Goal: Task Accomplishment & Management: Use online tool/utility

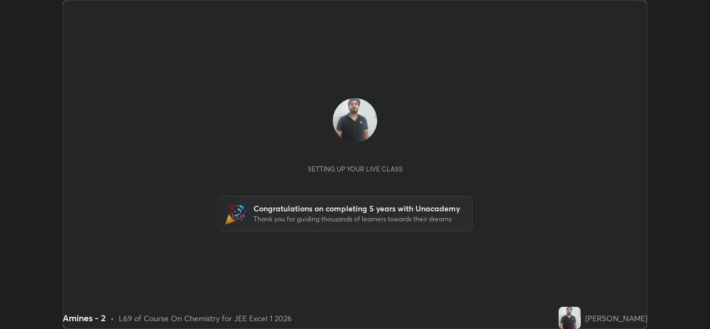
scroll to position [329, 710]
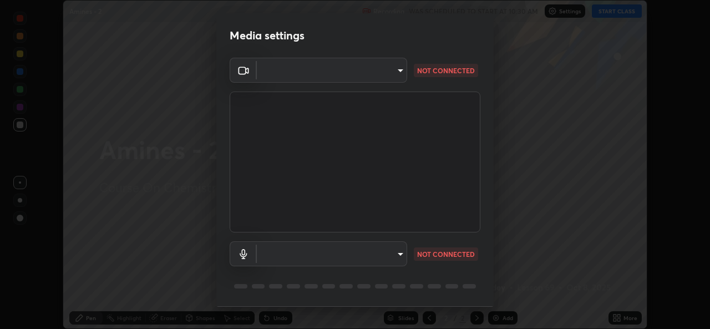
type input "02c526a7d083af2ea0f9b848da83c41b37d7728a07c2247aa6837277cf3aa32d"
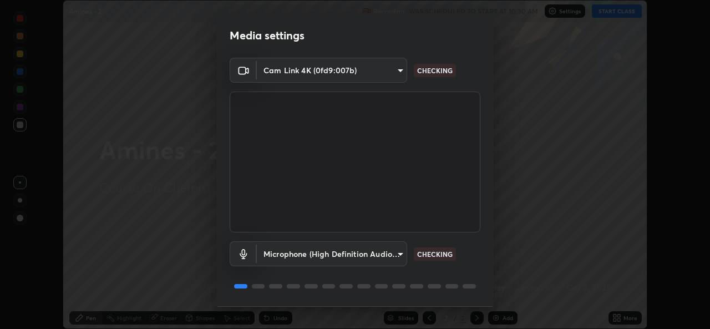
click at [374, 246] on body "Erase all Amines - 2 Recording WAS SCHEDULED TO START AT 10:30 AM Settings STAR…" at bounding box center [355, 164] width 710 height 329
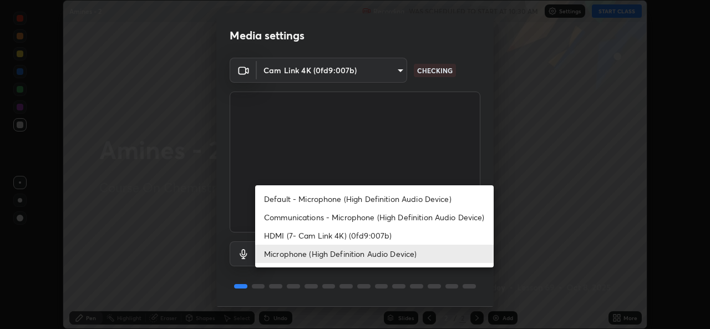
click at [375, 211] on li "Communications - Microphone (High Definition Audio Device)" at bounding box center [374, 217] width 239 height 18
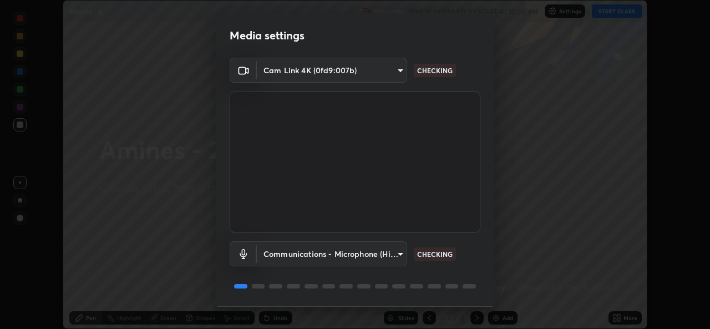
click at [358, 255] on body "Erase all Amines - 2 Recording WAS SCHEDULED TO START AT 10:30 AM Settings STAR…" at bounding box center [355, 164] width 710 height 329
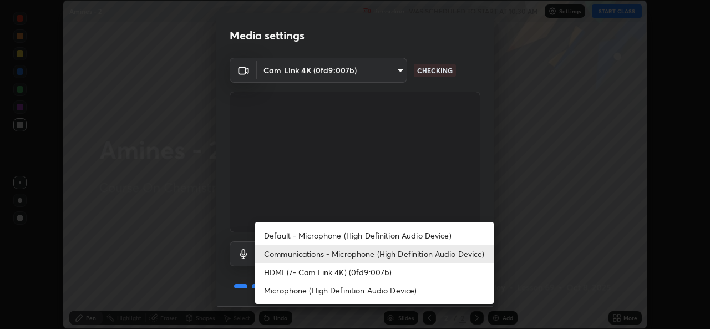
click at [373, 291] on li "Microphone (High Definition Audio Device)" at bounding box center [374, 290] width 239 height 18
type input "1f9b2b7b856d792cc5f4e166810154640c8dc3d584de9c331c588b9cd70d1665"
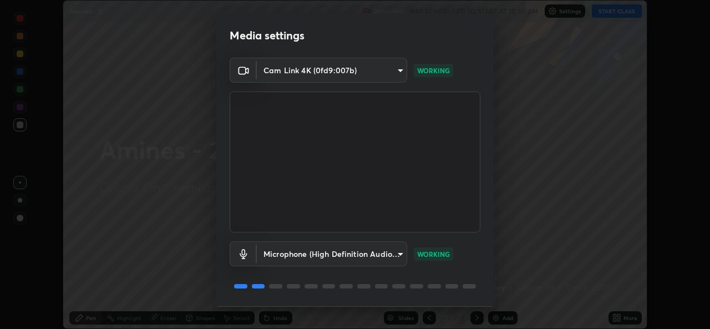
scroll to position [35, 0]
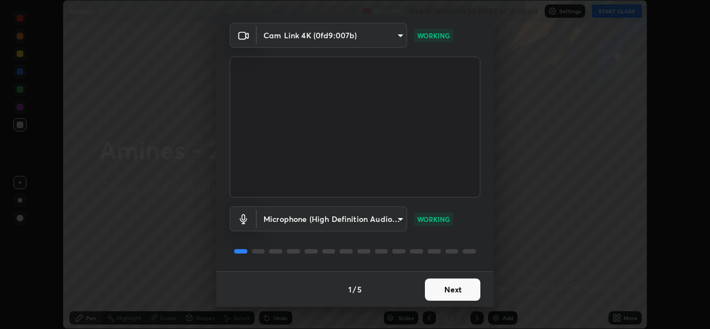
click at [448, 291] on button "Next" at bounding box center [452, 289] width 55 height 22
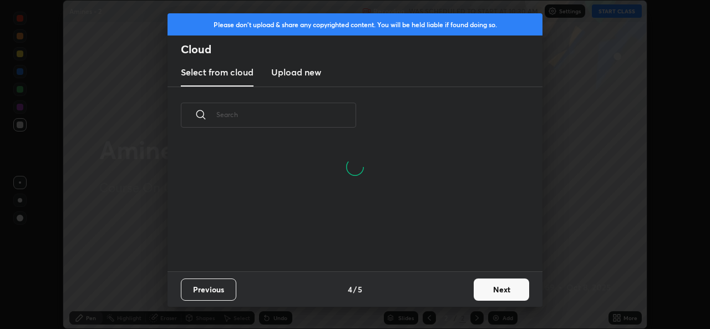
click at [493, 295] on button "Next" at bounding box center [501, 289] width 55 height 22
click at [495, 291] on div "Please don't upload & share any copyrighted content. You will be held liable if…" at bounding box center [355, 164] width 710 height 329
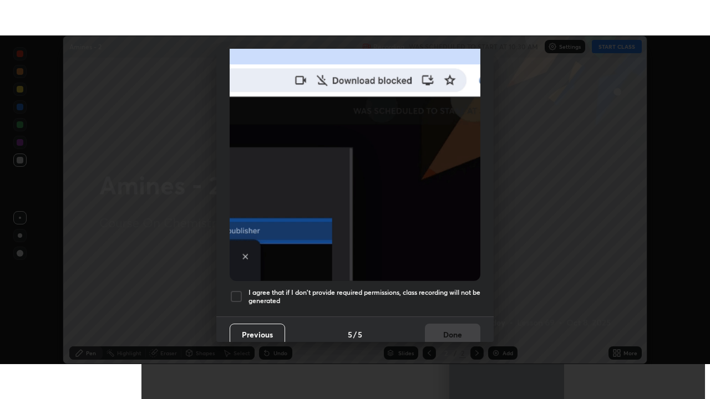
scroll to position [261, 0]
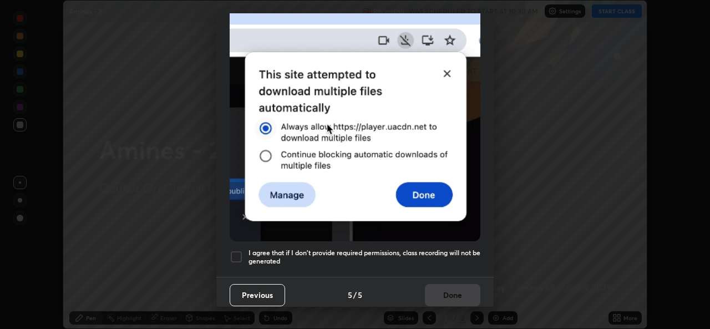
click at [234, 252] on div at bounding box center [236, 256] width 13 height 13
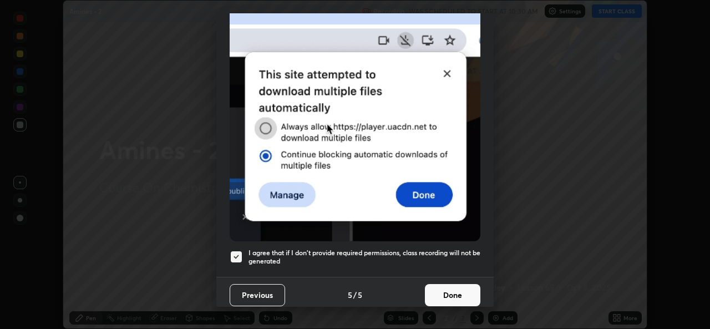
click at [455, 288] on button "Done" at bounding box center [452, 295] width 55 height 22
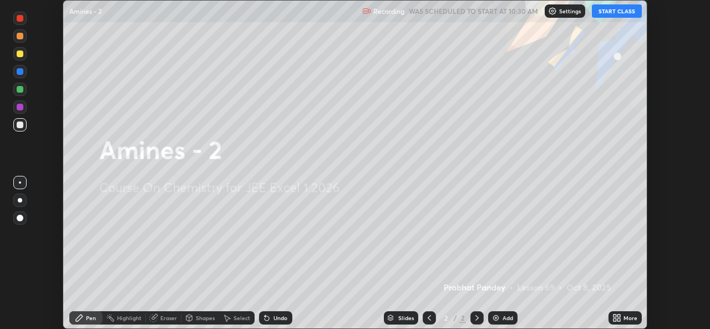
click at [627, 13] on button "START CLASS" at bounding box center [617, 10] width 50 height 13
click at [620, 318] on icon at bounding box center [616, 317] width 9 height 9
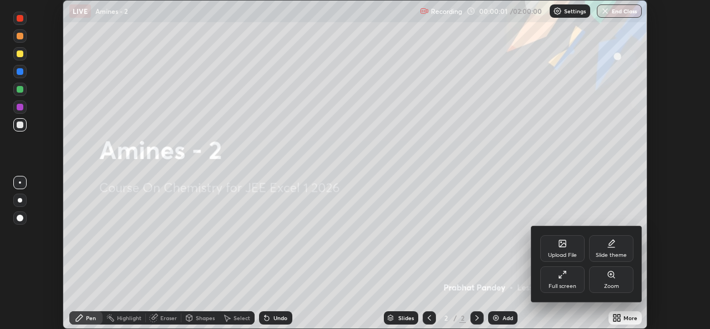
click at [565, 271] on icon at bounding box center [565, 272] width 2 height 2
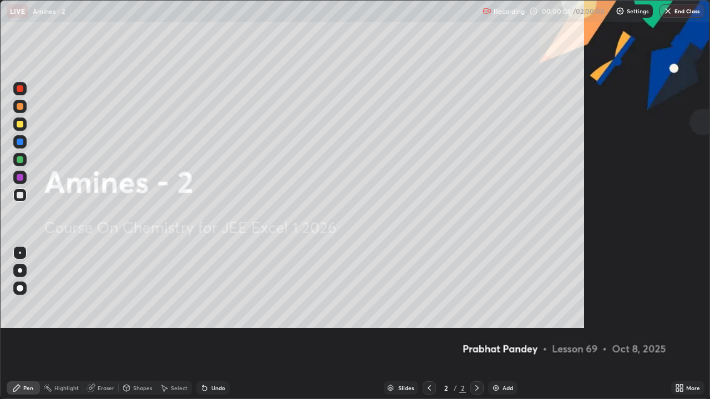
scroll to position [399, 710]
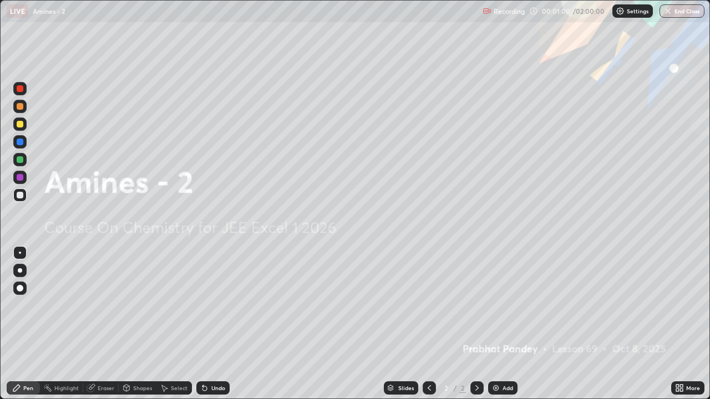
click at [495, 328] on img at bounding box center [496, 388] width 9 height 9
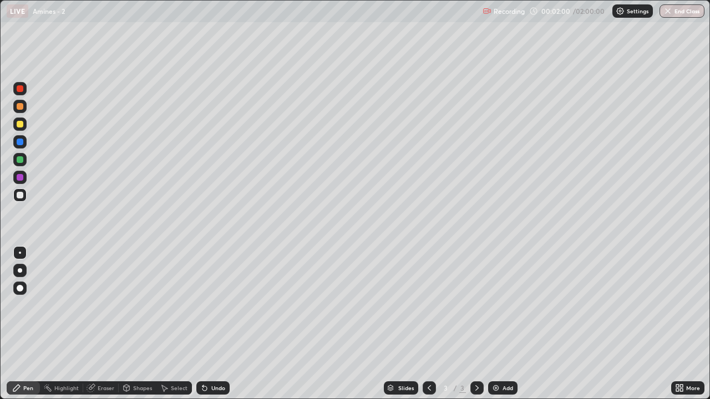
click at [220, 328] on div "Undo" at bounding box center [212, 388] width 33 height 13
click at [212, 328] on div "Undo" at bounding box center [212, 388] width 33 height 13
click at [215, 328] on div "Undo" at bounding box center [218, 389] width 14 height 6
